Goal: Check status

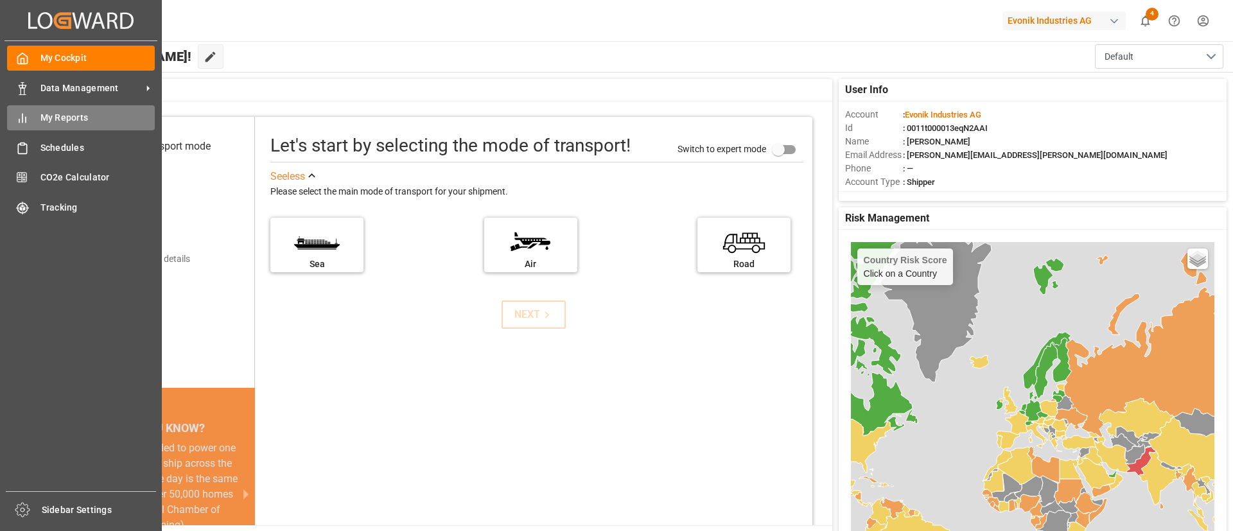
click at [31, 119] on div "My Reports My Reports" at bounding box center [81, 117] width 148 height 25
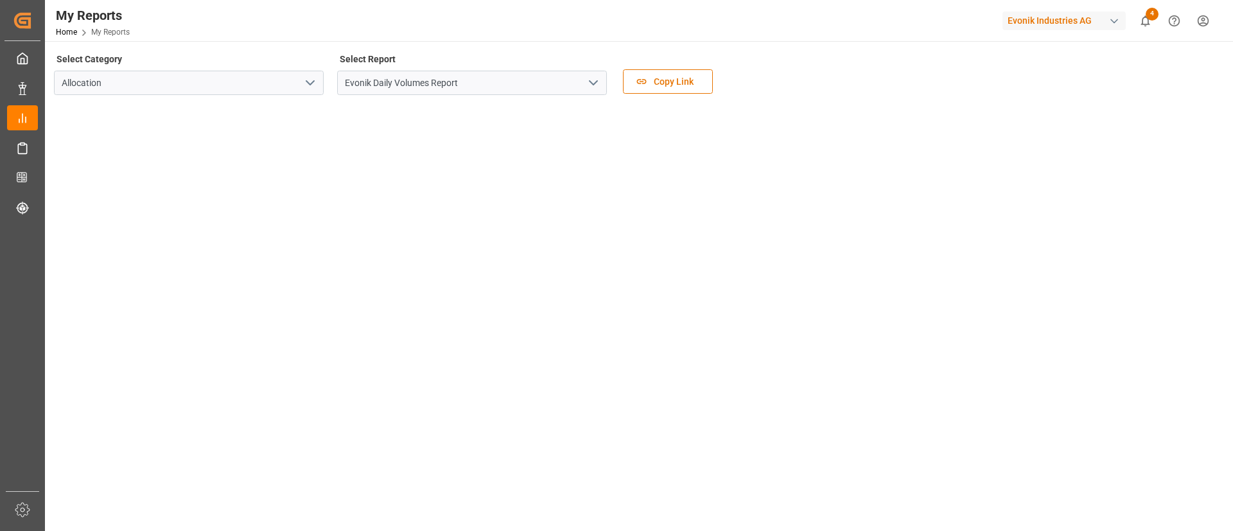
click at [595, 85] on icon "open menu" at bounding box center [593, 82] width 15 height 15
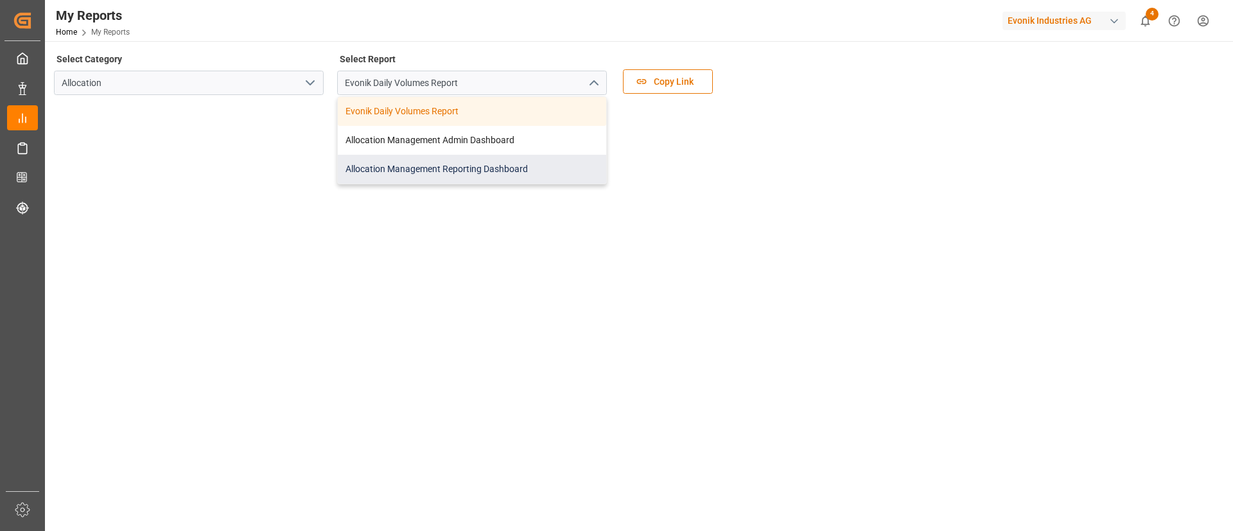
click at [437, 164] on div "Allocation Management Reporting Dashboard" at bounding box center [472, 169] width 268 height 29
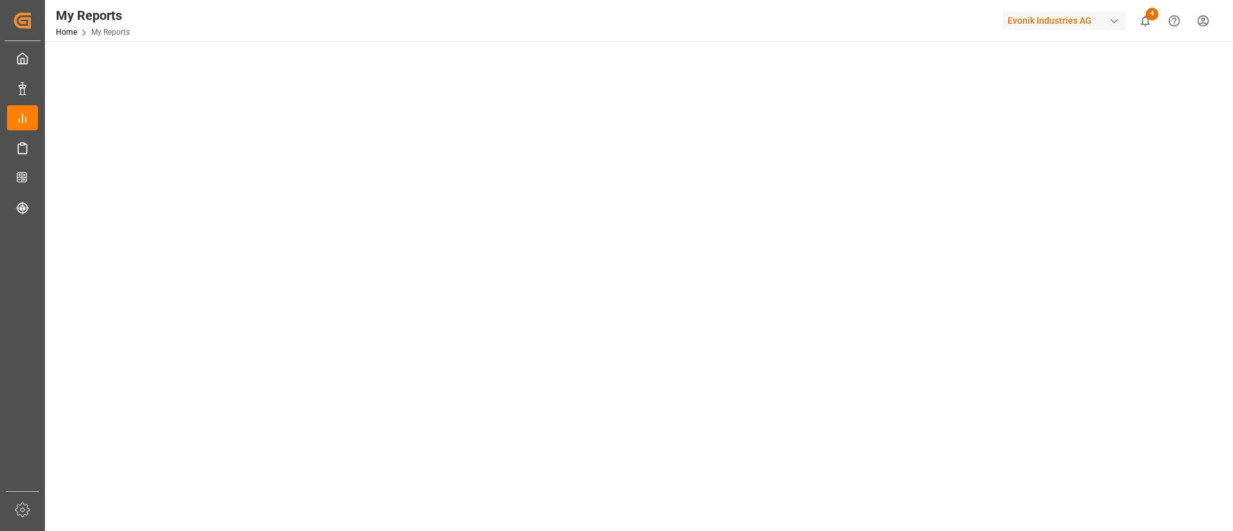
scroll to position [116, 0]
